Goal: Transaction & Acquisition: Purchase product/service

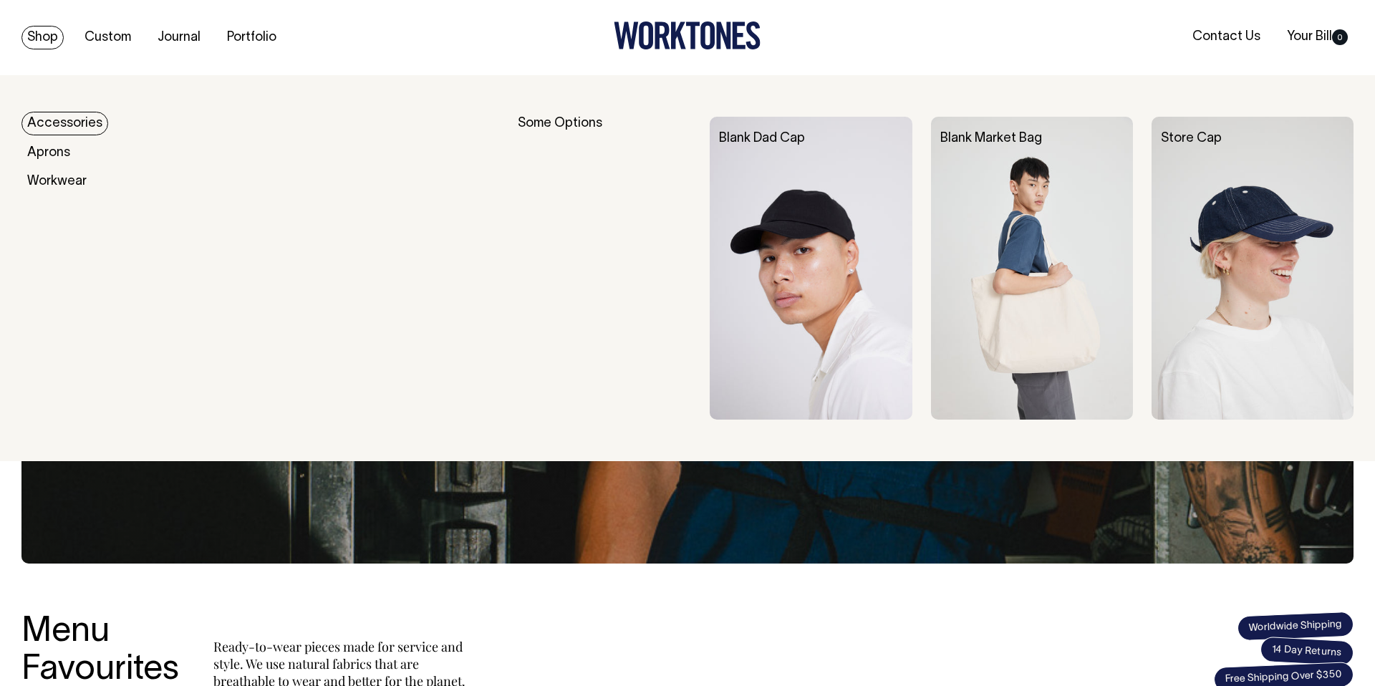
click at [47, 126] on link "Accessories" at bounding box center [64, 124] width 87 height 24
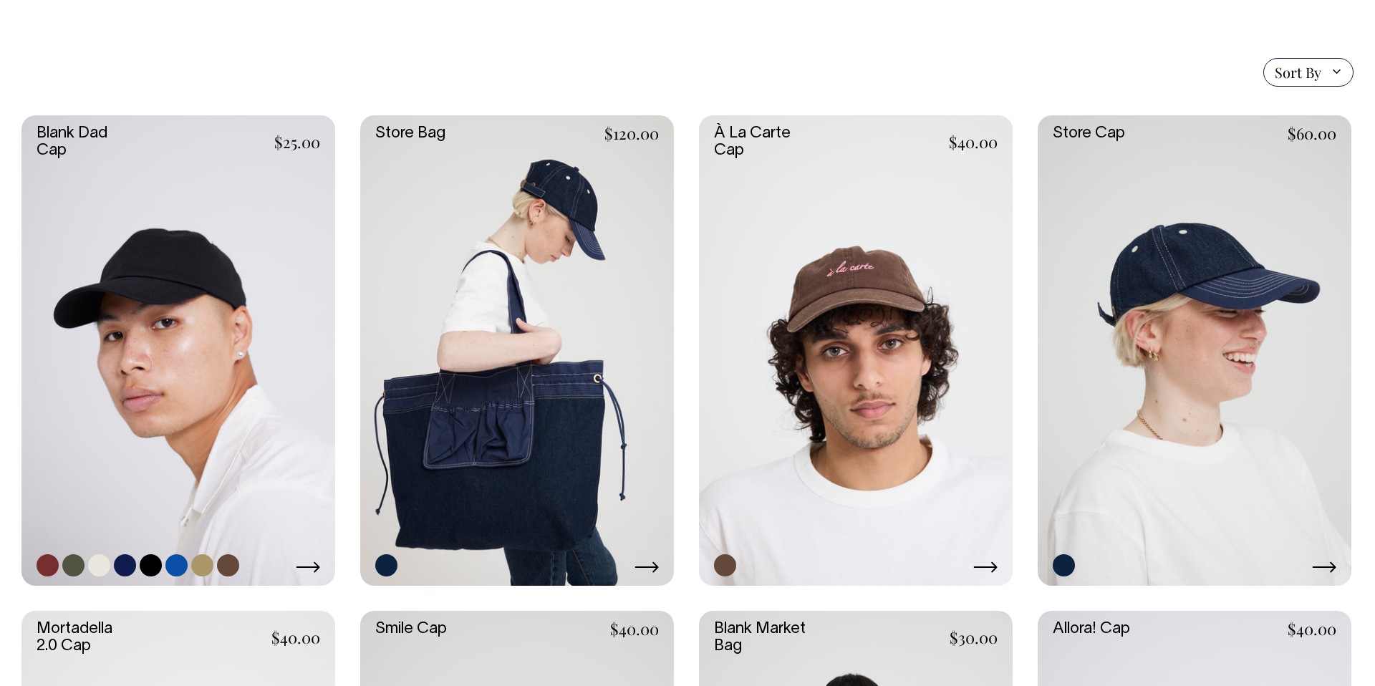
click at [111, 337] on link at bounding box center [178, 350] width 314 height 471
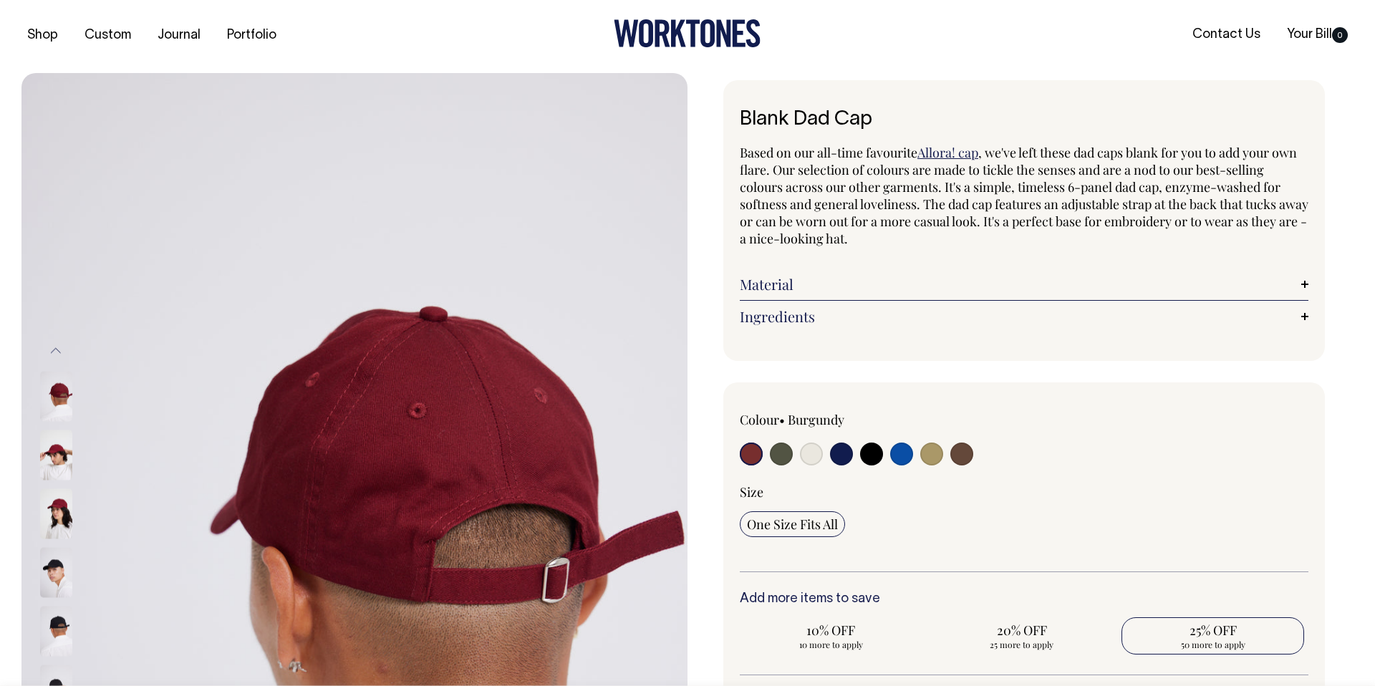
click at [1220, 630] on span "25% OFF" at bounding box center [1213, 630] width 168 height 17
click at [1220, 630] on input "25% OFF 50 more to apply" at bounding box center [1213, 635] width 183 height 37
radio input "true"
type input "50"
radio input "true"
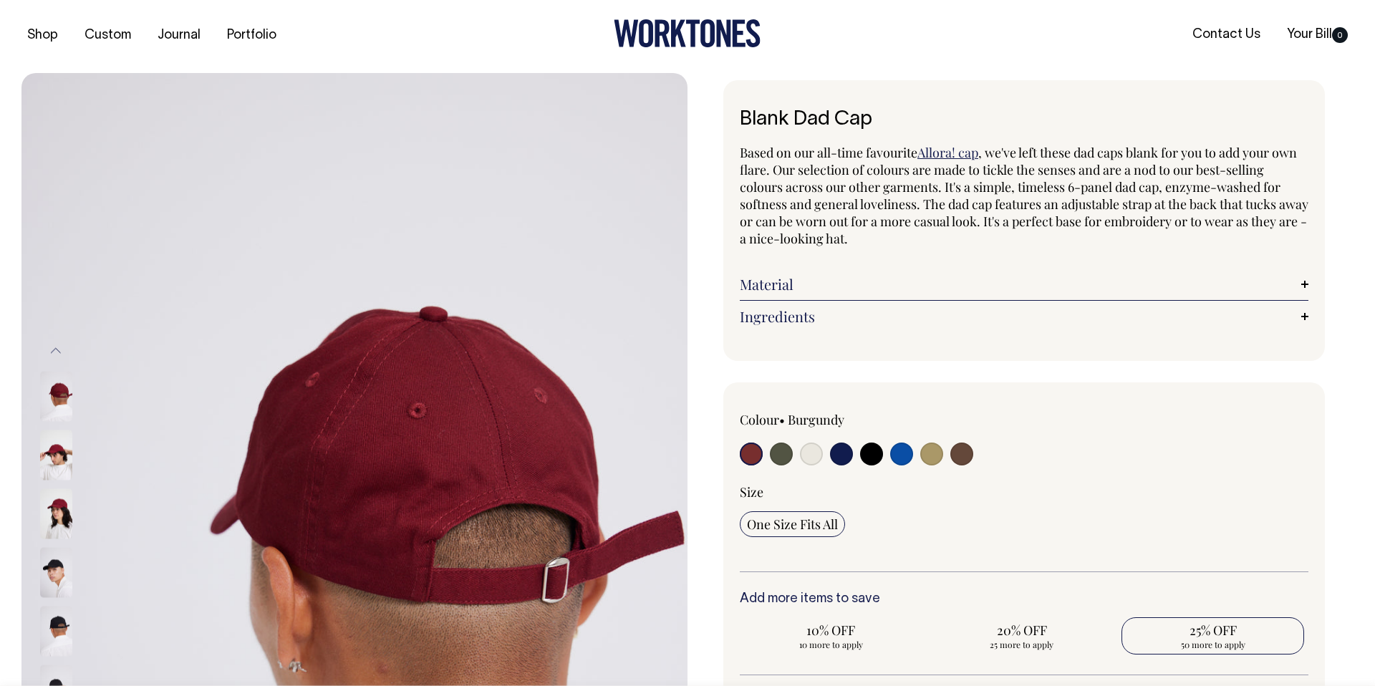
select select
type input "50"
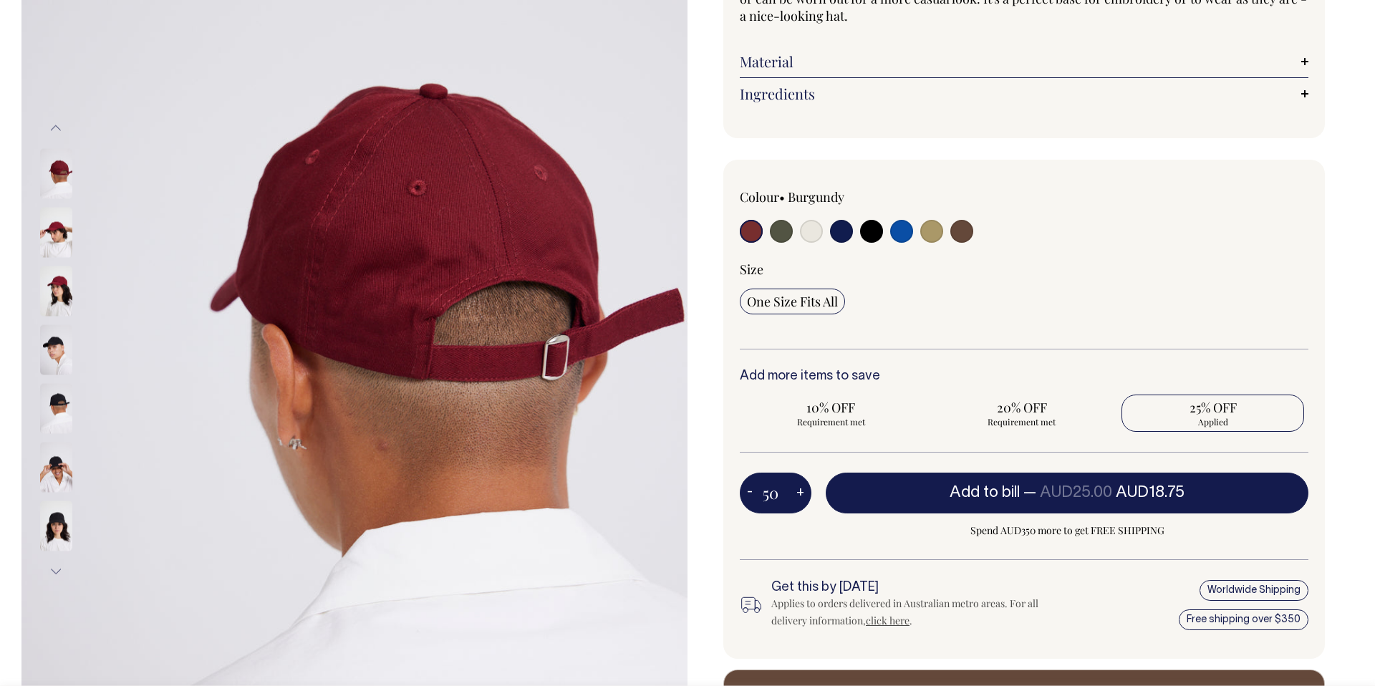
scroll to position [226, 0]
